Goal: Check status: Check status

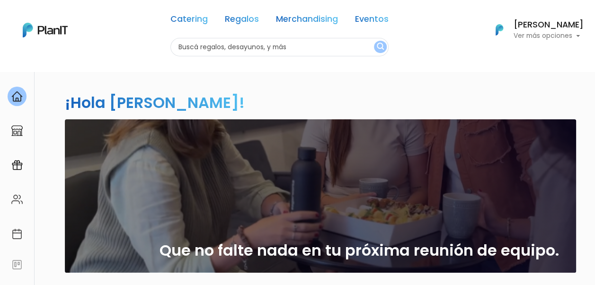
click at [551, 33] on p "Ver más opciones" at bounding box center [548, 36] width 70 height 7
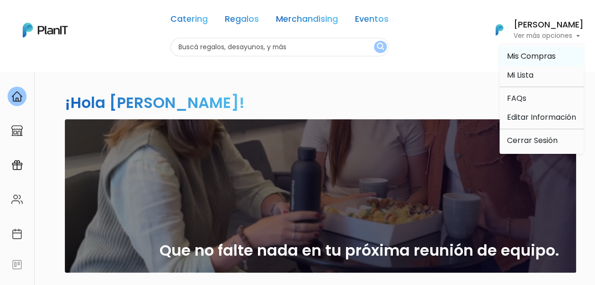
click at [536, 60] on span "Mis Compras" at bounding box center [531, 56] width 49 height 11
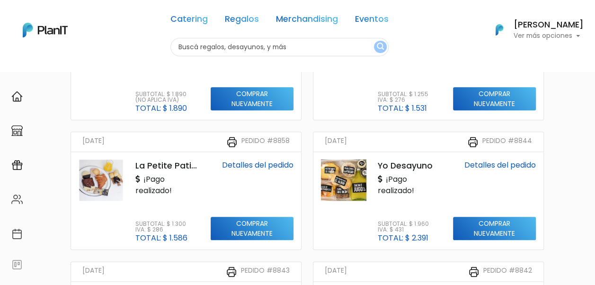
scroll to position [426, 0]
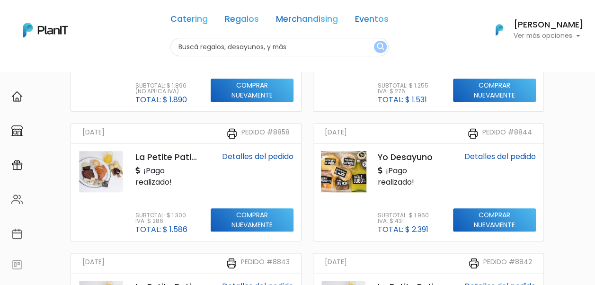
click at [256, 156] on link "Detalles del pedido" at bounding box center [257, 156] width 71 height 11
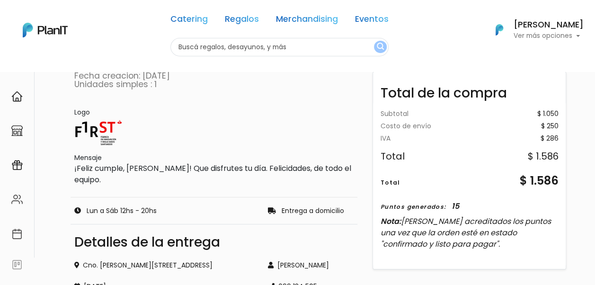
scroll to position [237, 0]
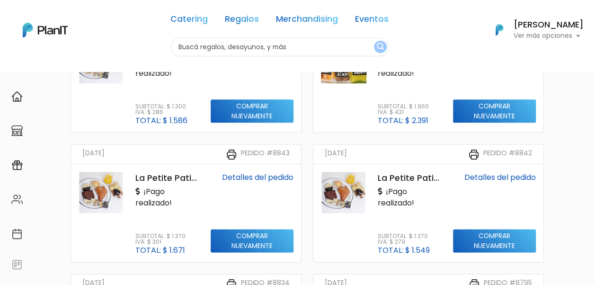
scroll to position [521, 0]
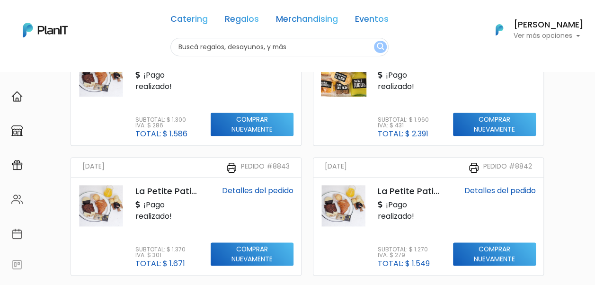
click at [235, 190] on link "Detalles del pedido" at bounding box center [257, 190] width 71 height 11
click at [498, 191] on link "Detalles del pedido" at bounding box center [499, 190] width 71 height 11
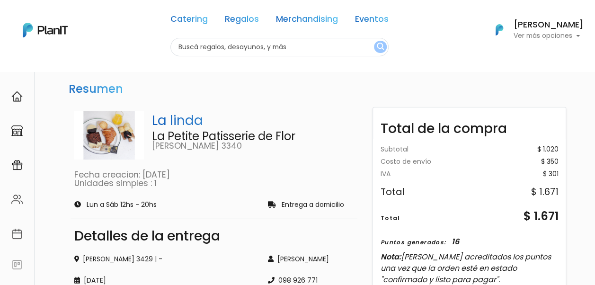
scroll to position [95, 0]
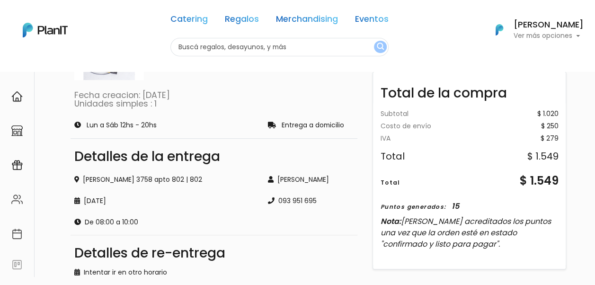
scroll to position [95, 0]
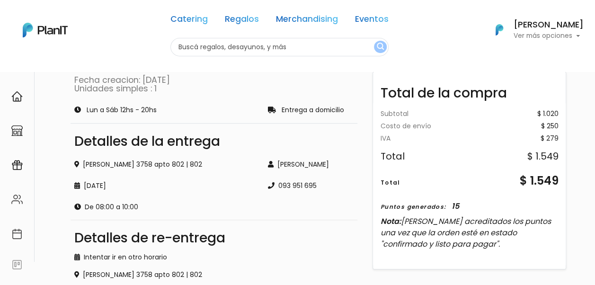
click at [44, 25] on img at bounding box center [45, 30] width 45 height 15
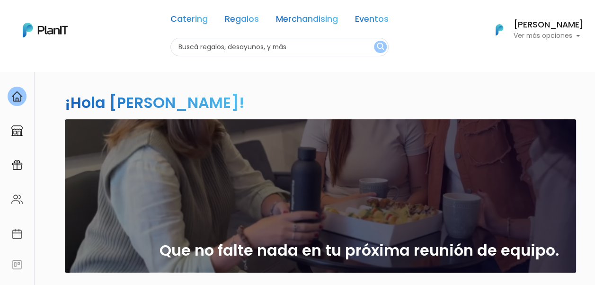
click at [550, 18] on button "Victoria Otegui Ver más opciones" at bounding box center [533, 30] width 100 height 25
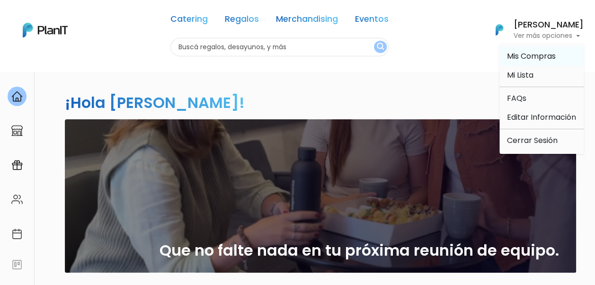
click at [542, 56] on span "Mis Compras" at bounding box center [531, 56] width 49 height 11
